Goal: Browse casually

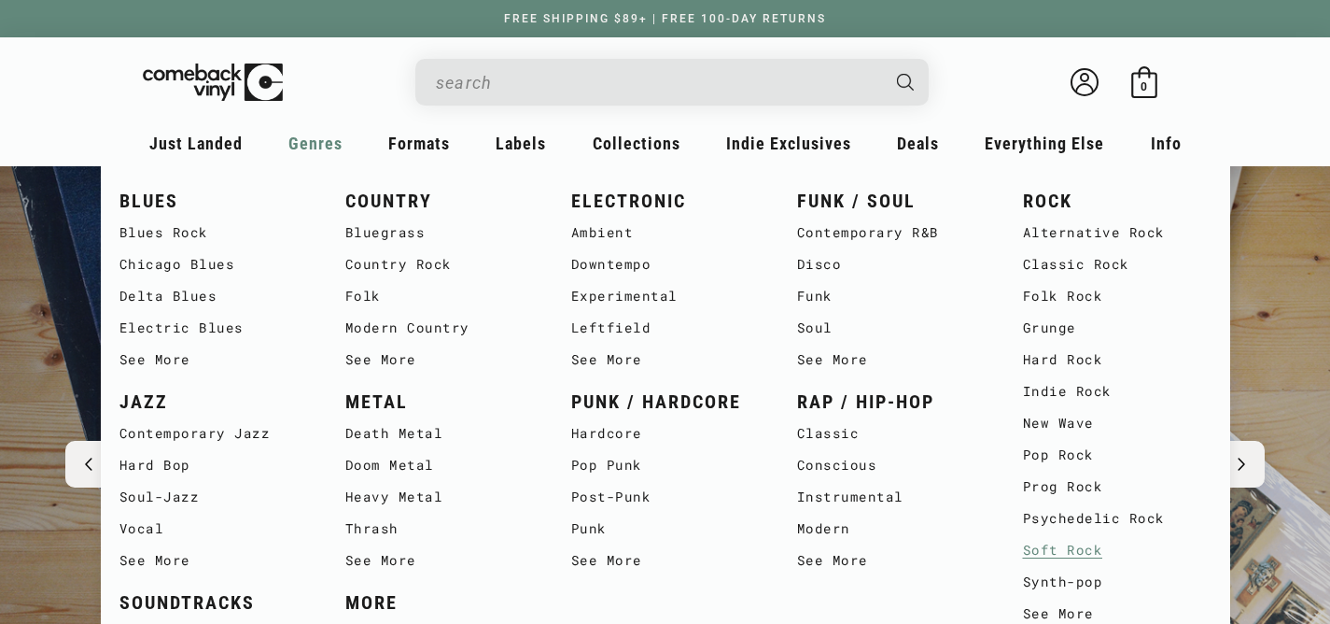
click at [1046, 549] on link "Soft Rock" at bounding box center [1117, 550] width 189 height 32
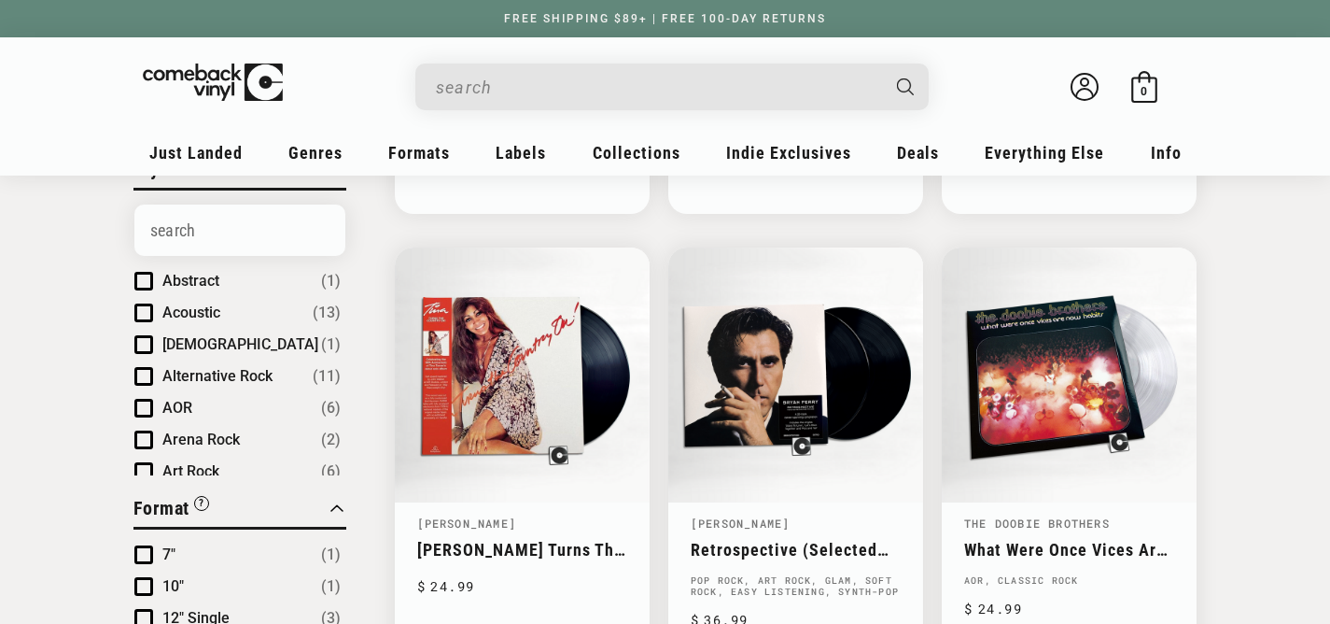
scroll to position [609, 0]
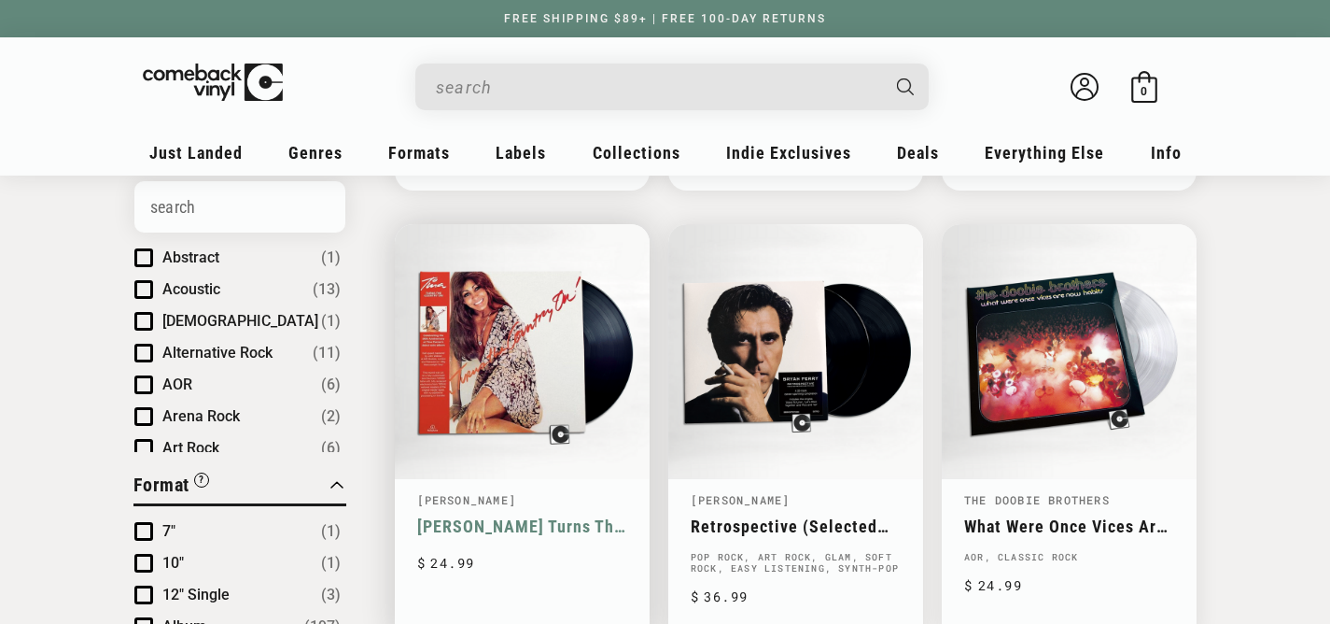
click at [573, 516] on link "Tina Turns The Country On!" at bounding box center [522, 526] width 210 height 20
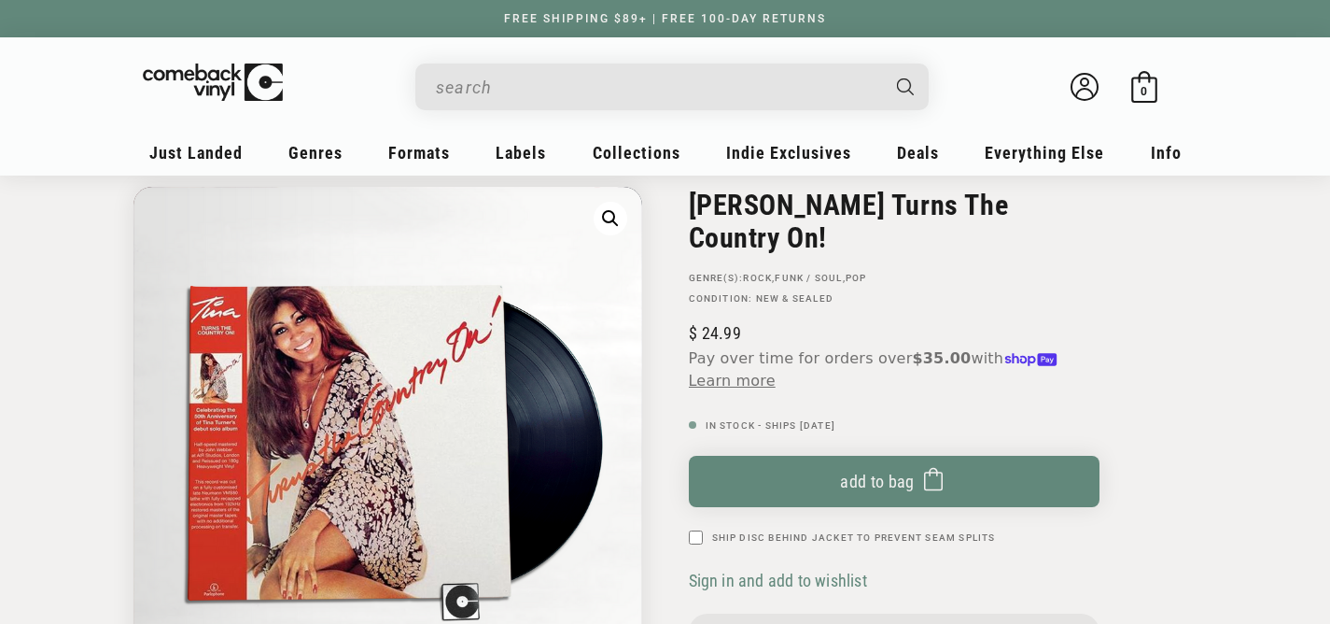
scroll to position [128, 0]
click at [573, 368] on img "Gallery Viewer" at bounding box center [387, 441] width 509 height 509
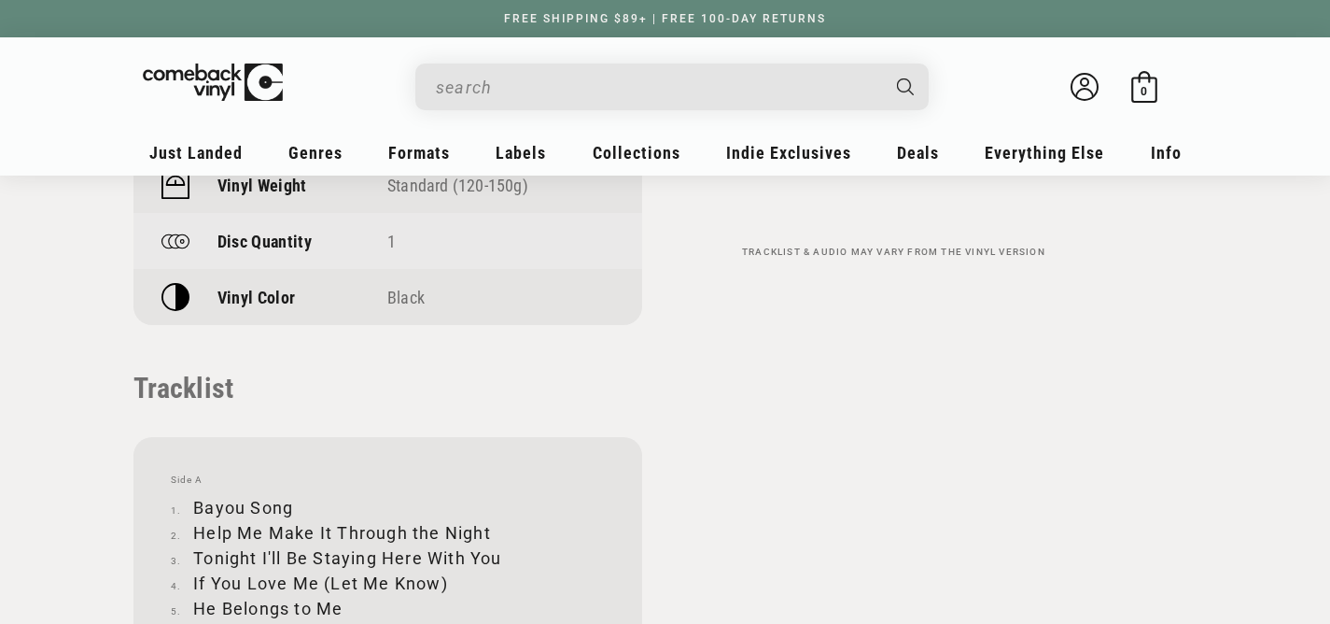
scroll to position [0, 0]
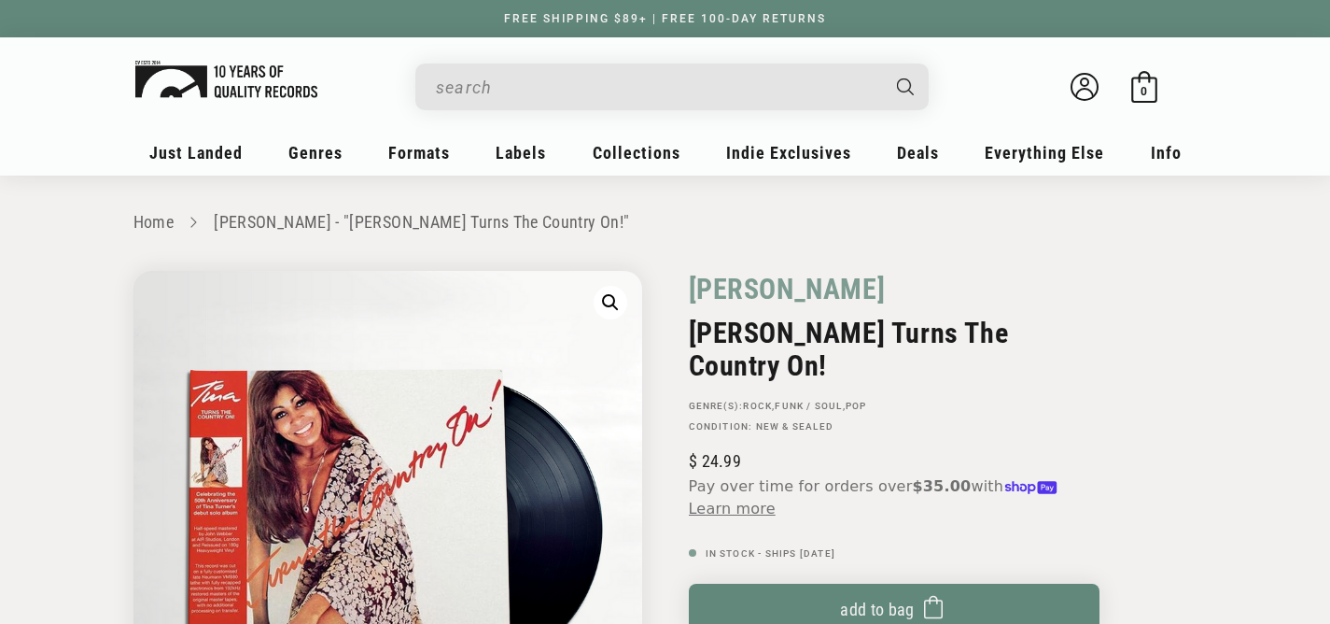
click at [253, 67] on img at bounding box center [226, 79] width 182 height 37
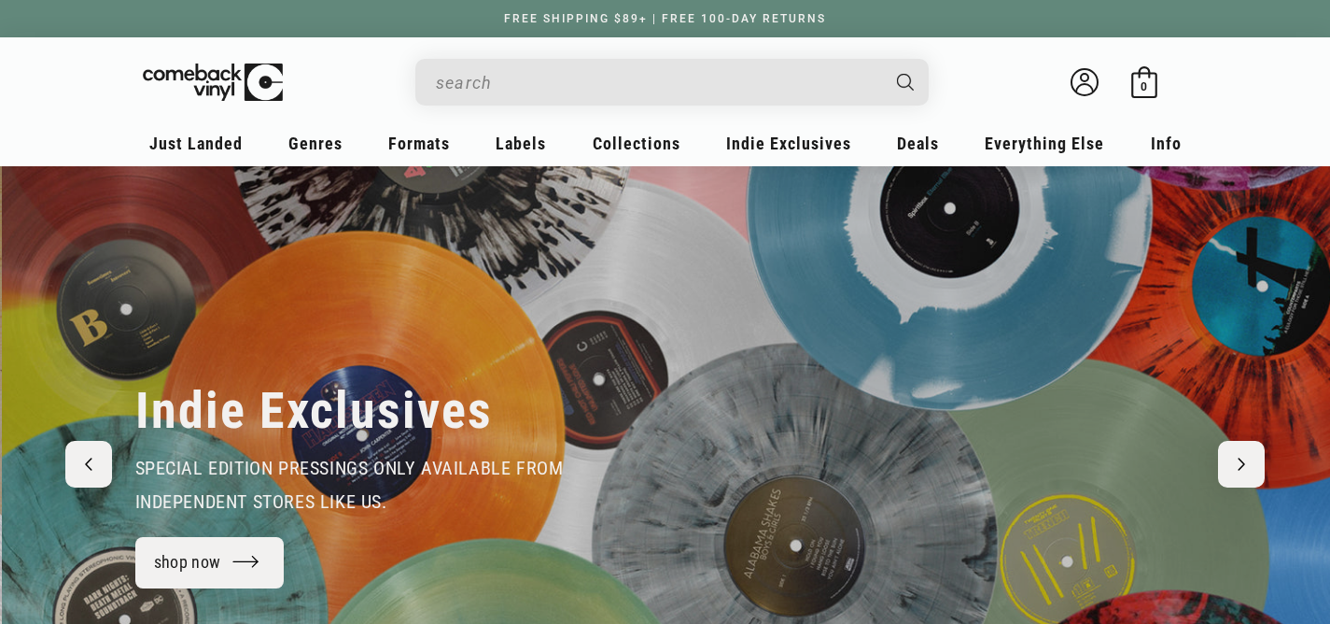
scroll to position [0, 1330]
